Goal: Task Accomplishment & Management: Use online tool/utility

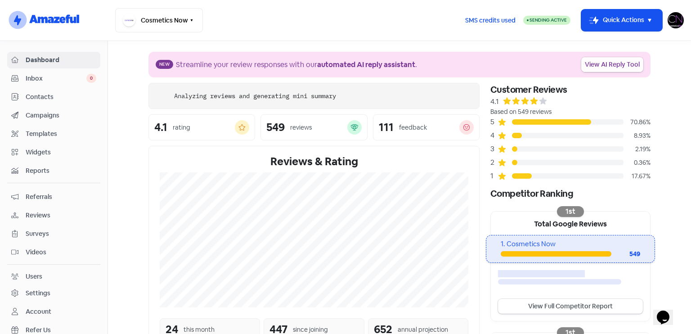
click at [628, 65] on link "View AI Reply Tool" at bounding box center [612, 64] width 62 height 15
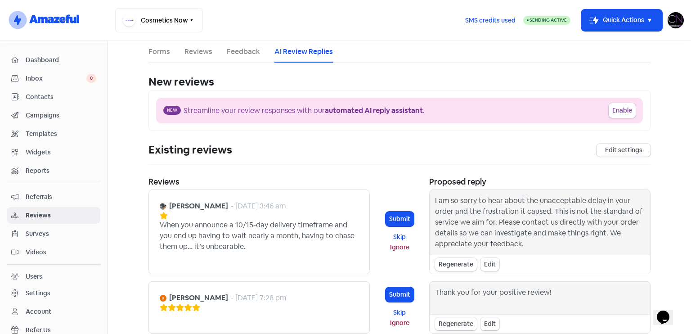
click at [435, 198] on div "I am so sorry to hear about the unacceptable delay in your order and the frustr…" at bounding box center [540, 222] width 210 height 54
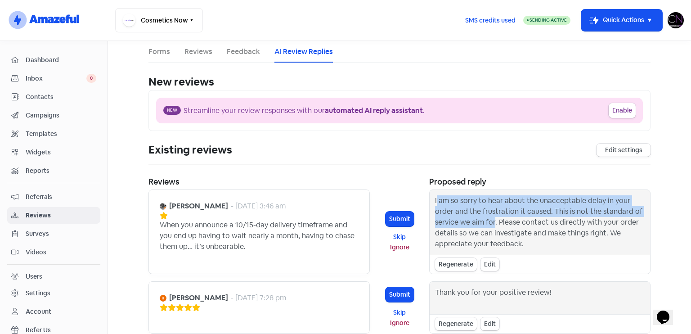
copy div "am so sorry to hear about the unacceptable delay in your order and the frustrat…"
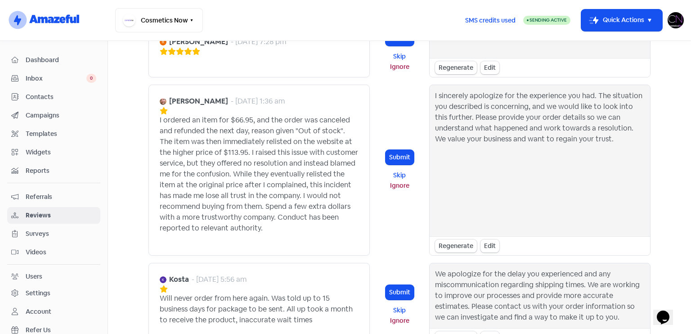
click at [584, 284] on div "We apologize for the delay you experienced and any miscommunication regarding s…" at bounding box center [540, 296] width 210 height 54
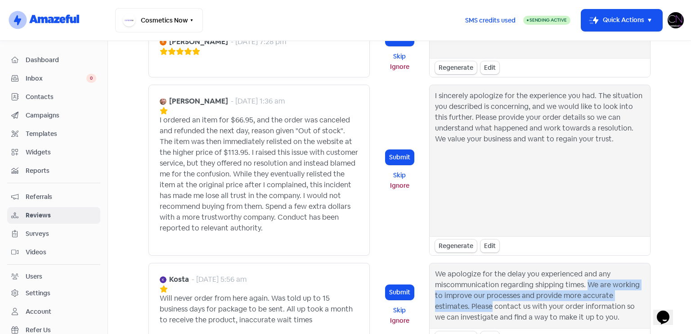
copy div "We are working to improve our processes and provide more accurate estimates. Pl…"
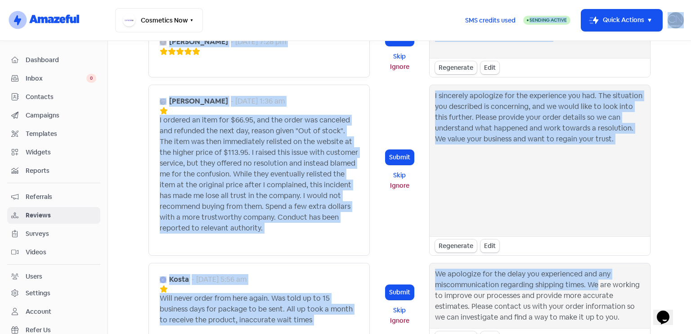
scroll to position [0, 0]
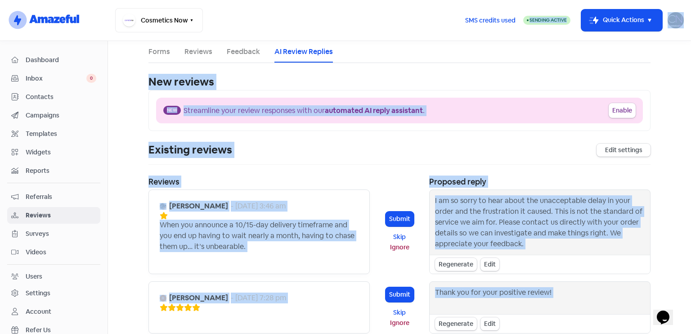
click at [340, 159] on div "Existing reviews Edit settings" at bounding box center [400, 153] width 502 height 23
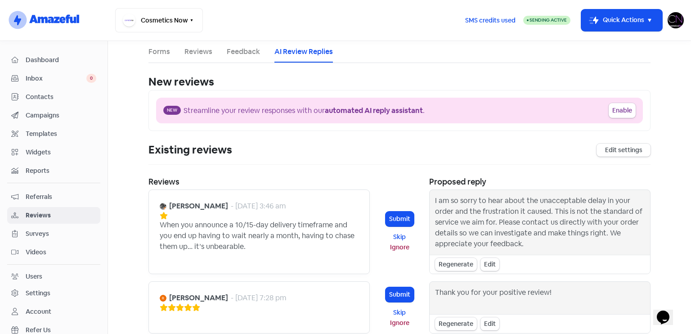
click at [51, 66] on link "Dashboard" at bounding box center [53, 60] width 93 height 17
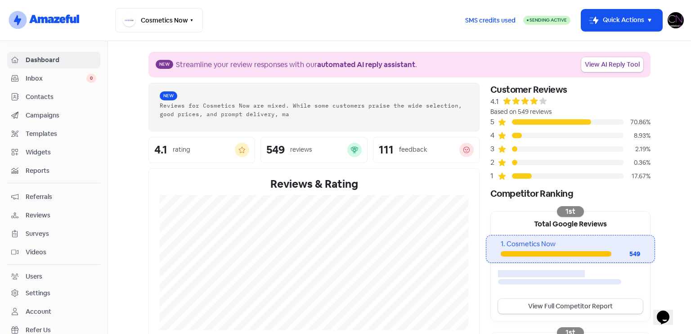
click at [44, 215] on span "Reviews" at bounding box center [61, 215] width 71 height 9
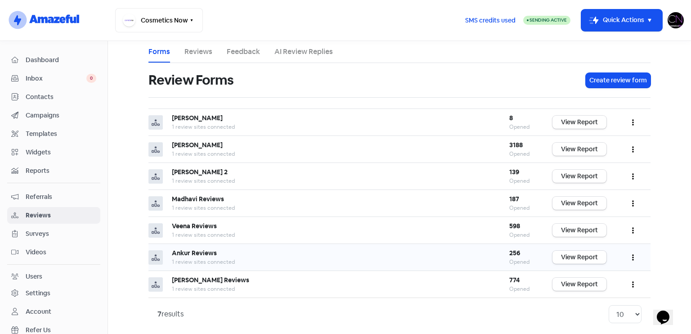
click at [589, 262] on td "View Report" at bounding box center [580, 257] width 72 height 27
click at [587, 255] on link "View Report" at bounding box center [580, 257] width 54 height 13
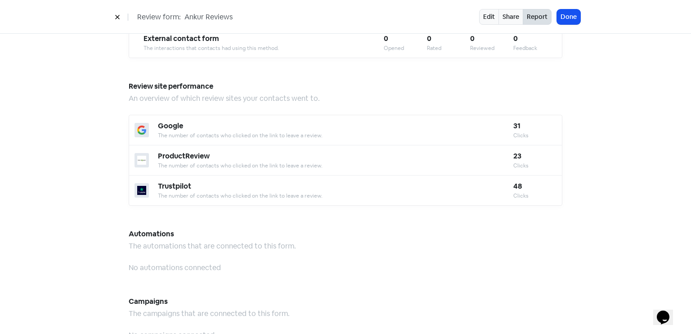
scroll to position [788, 0]
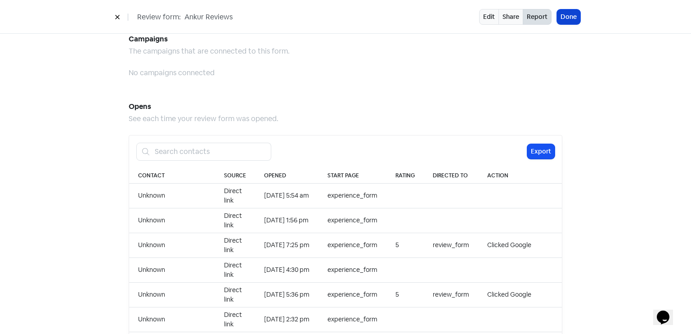
click at [568, 14] on button "Done" at bounding box center [568, 16] width 23 height 15
